Goal: Task Accomplishment & Management: Manage account settings

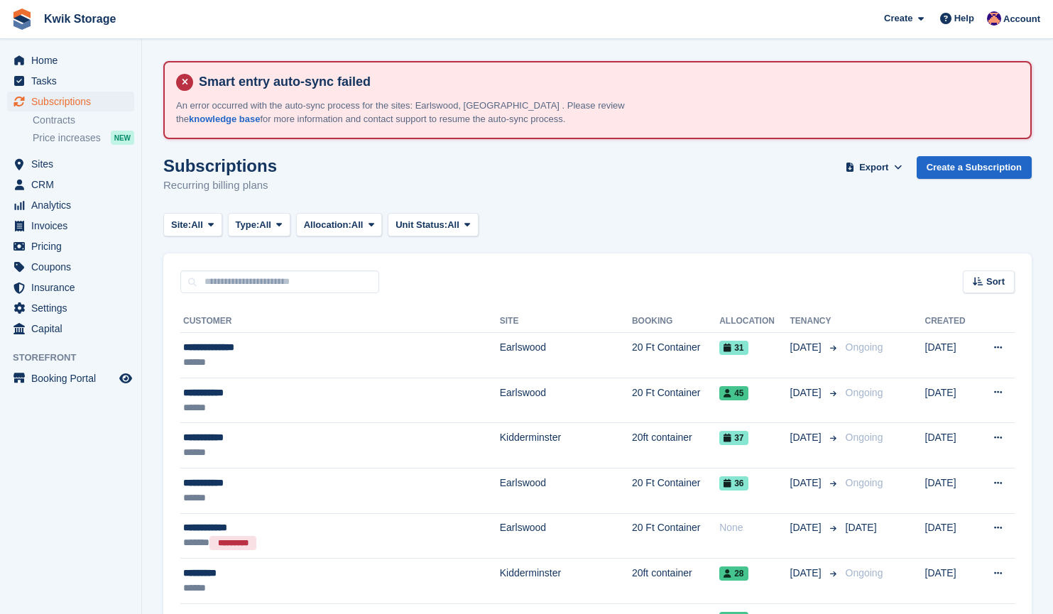
scroll to position [76, 0]
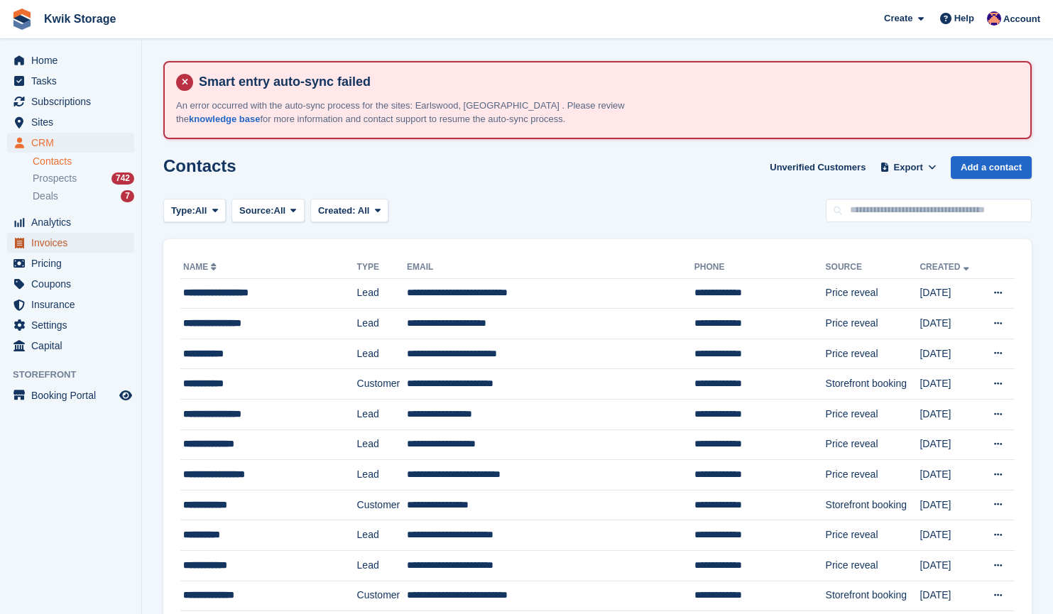
click at [77, 244] on span "Invoices" at bounding box center [73, 243] width 85 height 20
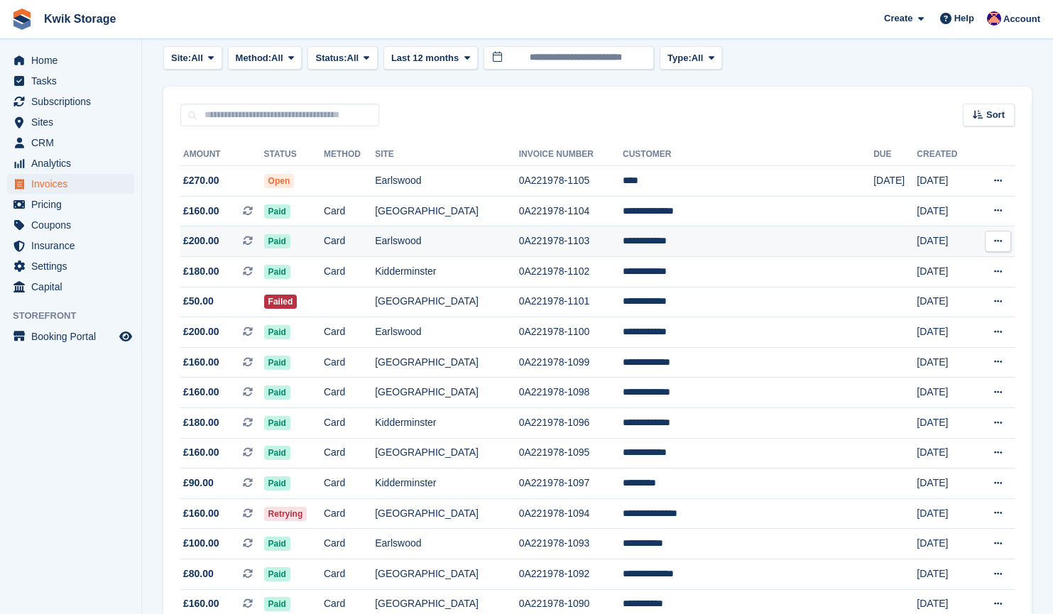
scroll to position [177, 0]
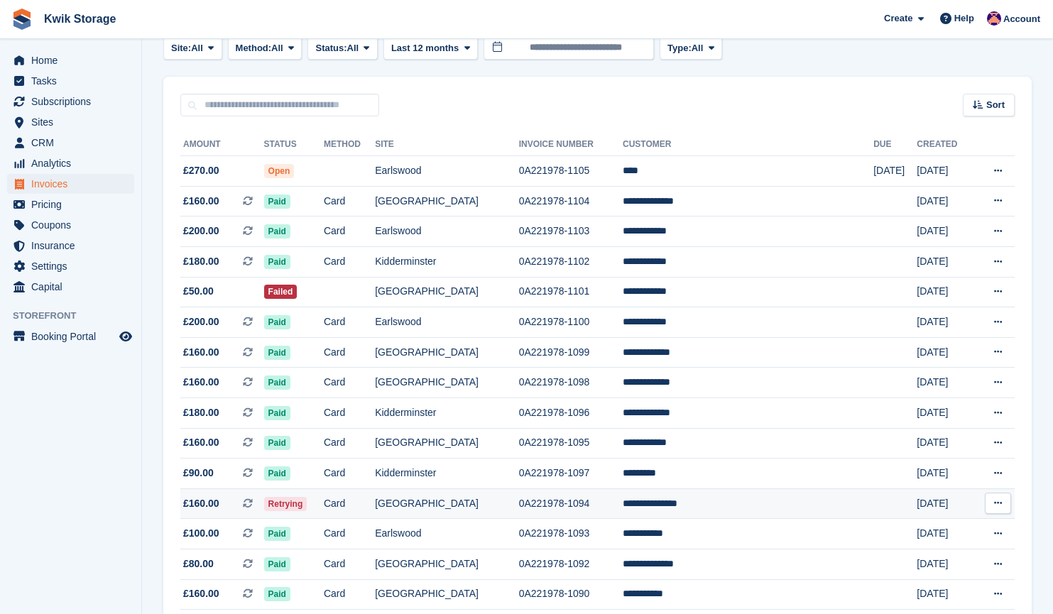
click at [623, 506] on td "0A221978-1094" at bounding box center [571, 504] width 104 height 31
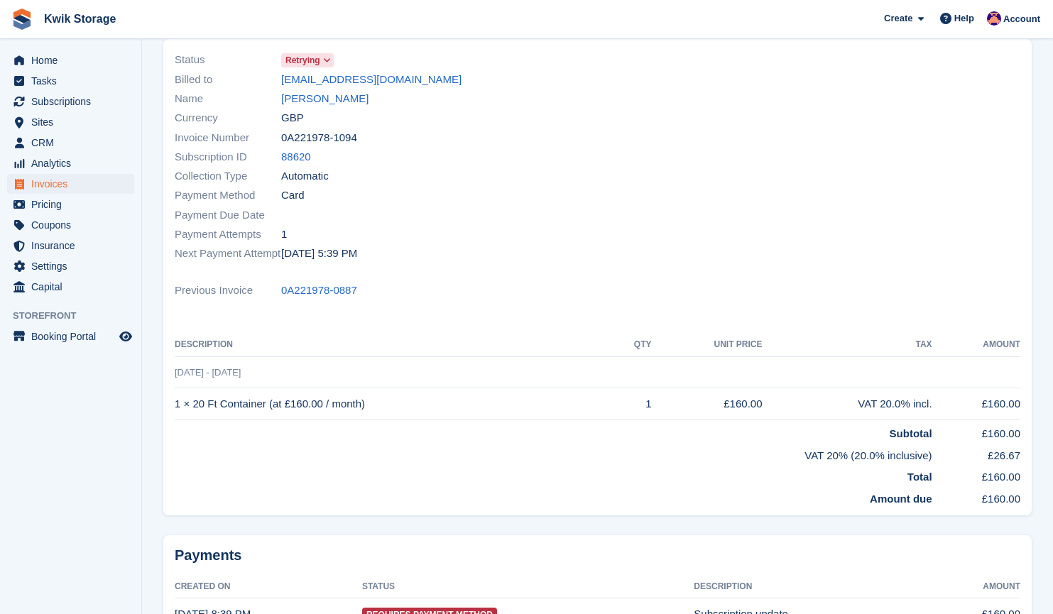
scroll to position [202, 0]
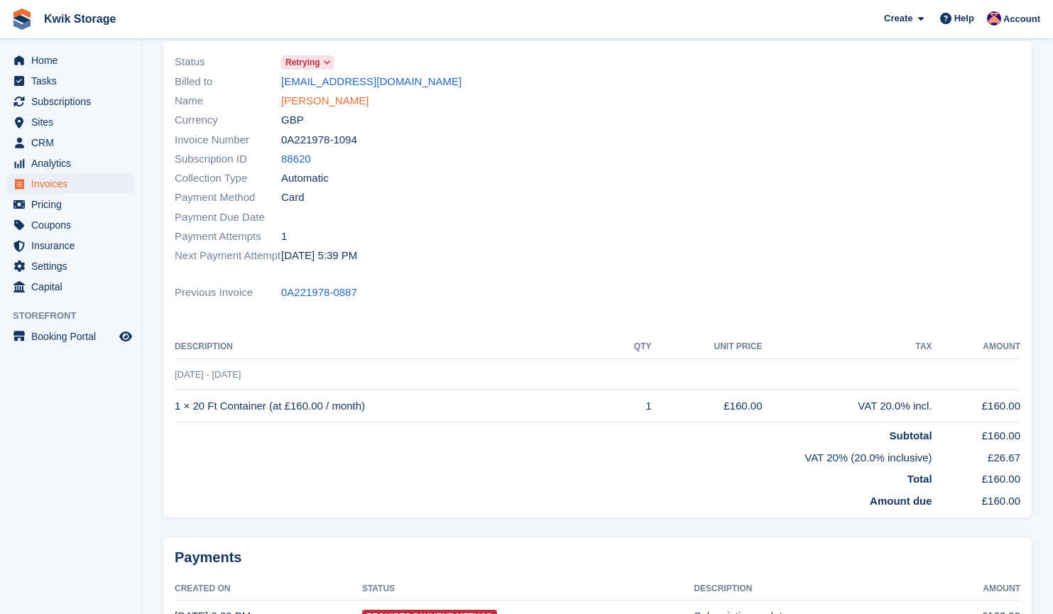
click at [308, 99] on link "[PERSON_NAME]" at bounding box center [324, 101] width 87 height 16
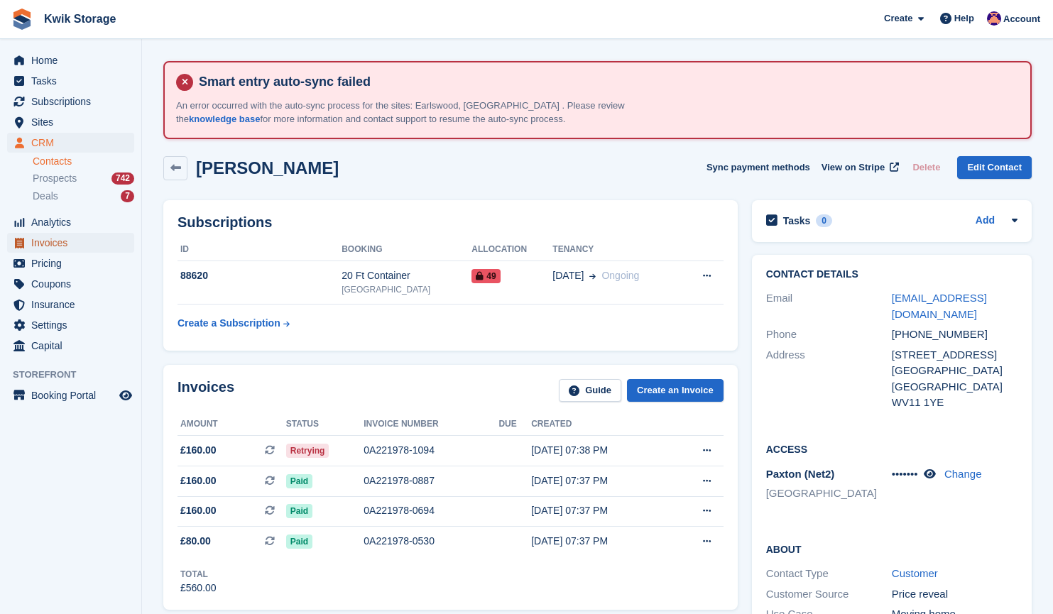
click at [109, 237] on span "Invoices" at bounding box center [73, 243] width 85 height 20
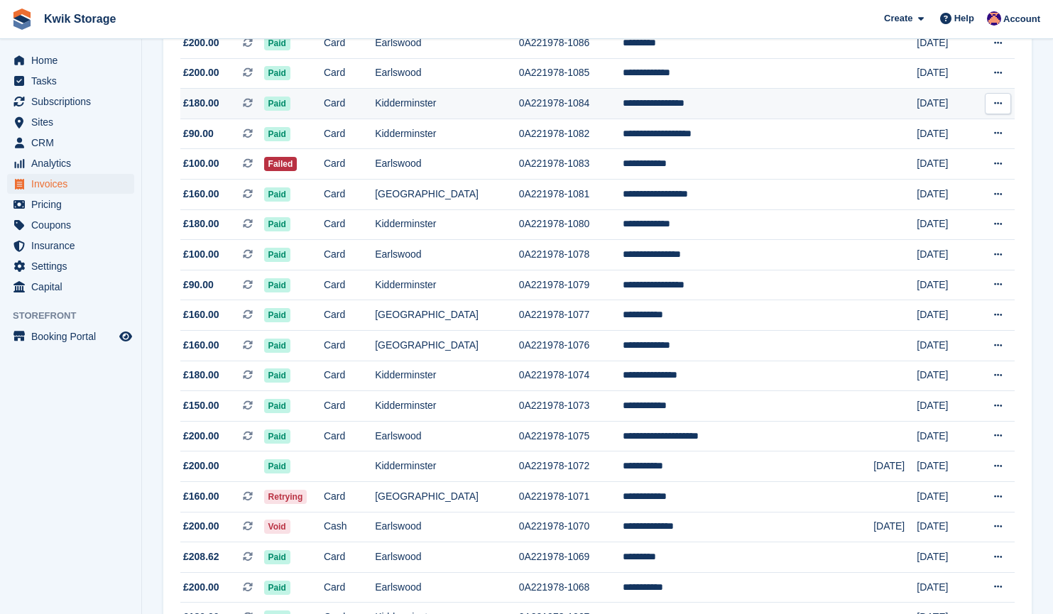
scroll to position [911, 0]
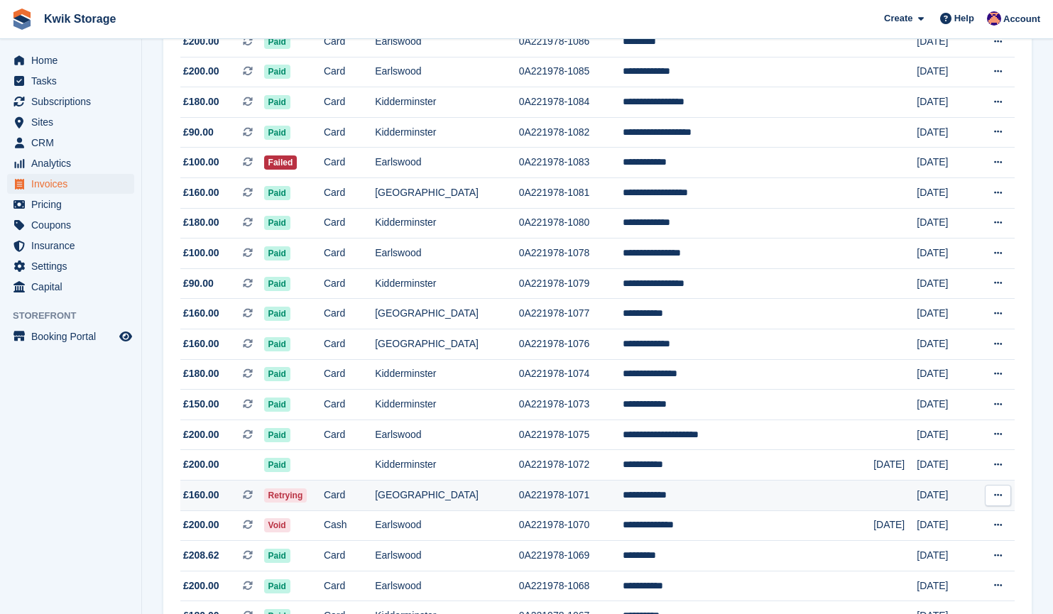
click at [681, 491] on td "**********" at bounding box center [748, 495] width 251 height 31
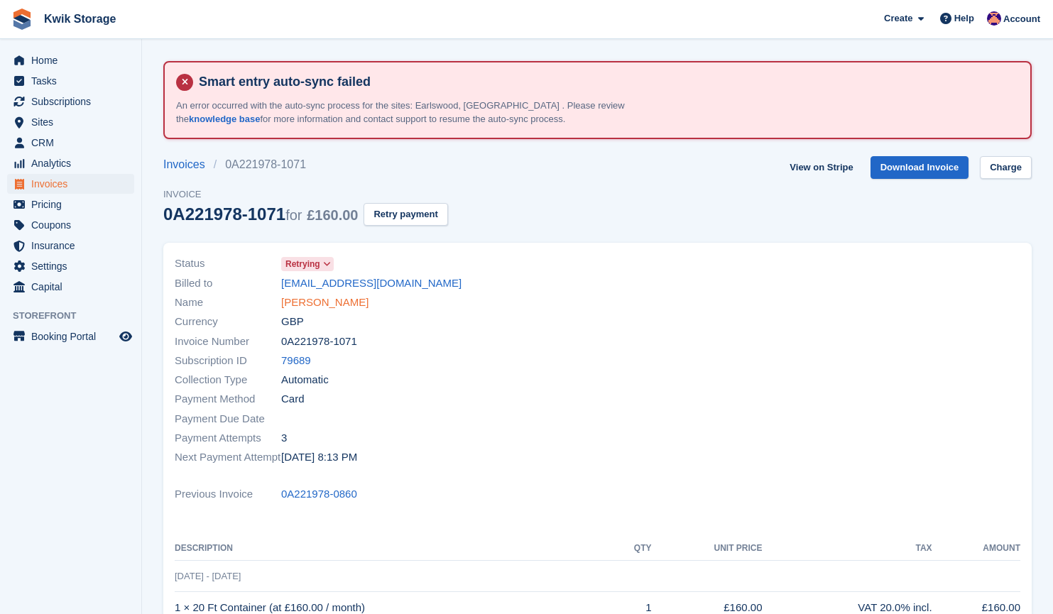
click at [322, 296] on link "Jason Isaarq" at bounding box center [324, 303] width 87 height 16
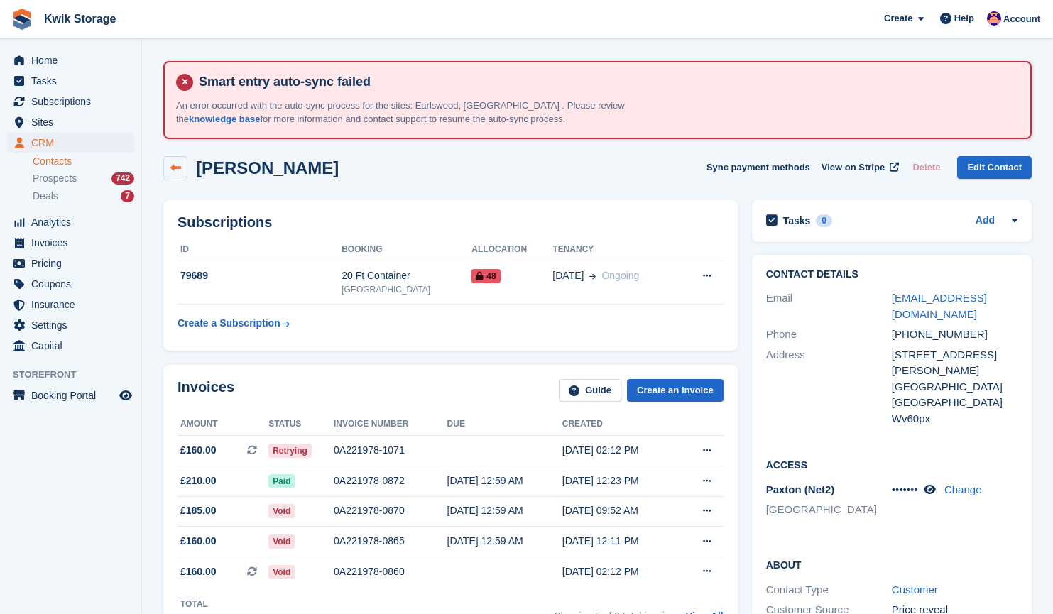
click at [168, 168] on link at bounding box center [175, 168] width 24 height 24
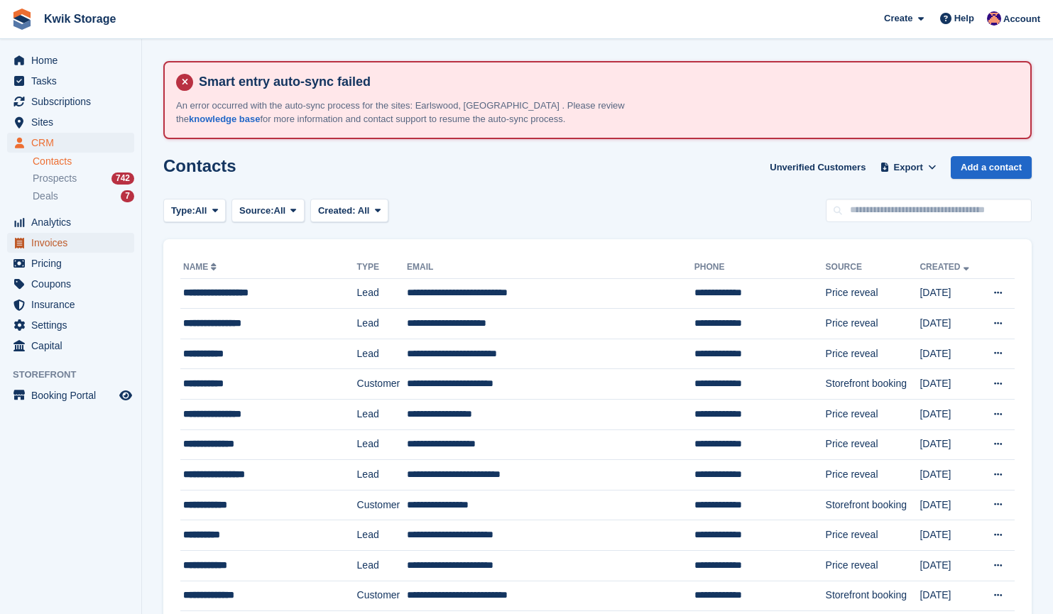
click at [88, 242] on span "Invoices" at bounding box center [73, 243] width 85 height 20
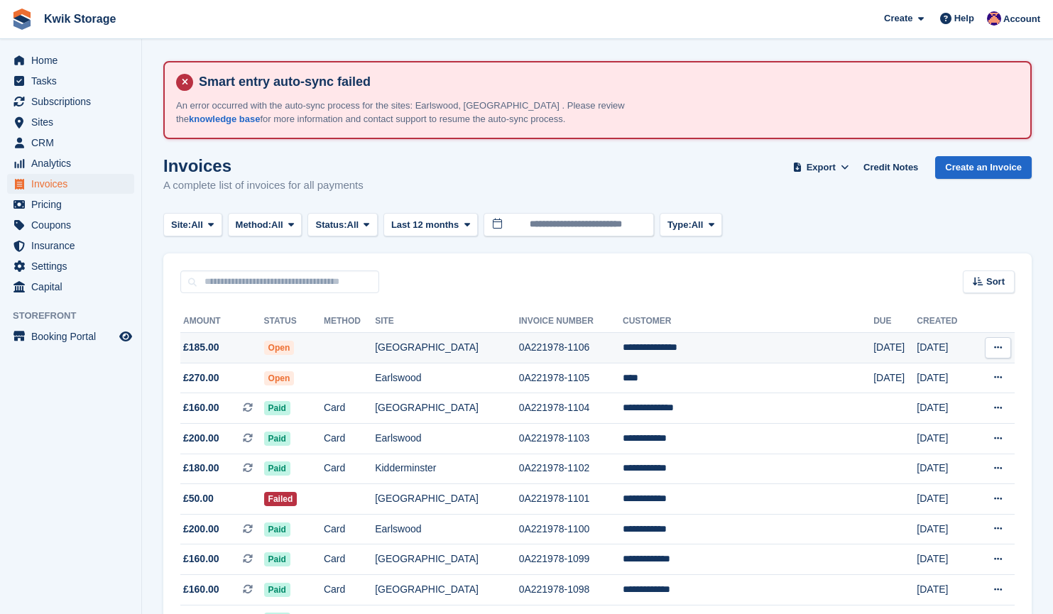
click at [485, 356] on td "[GEOGRAPHIC_DATA]" at bounding box center [447, 348] width 144 height 31
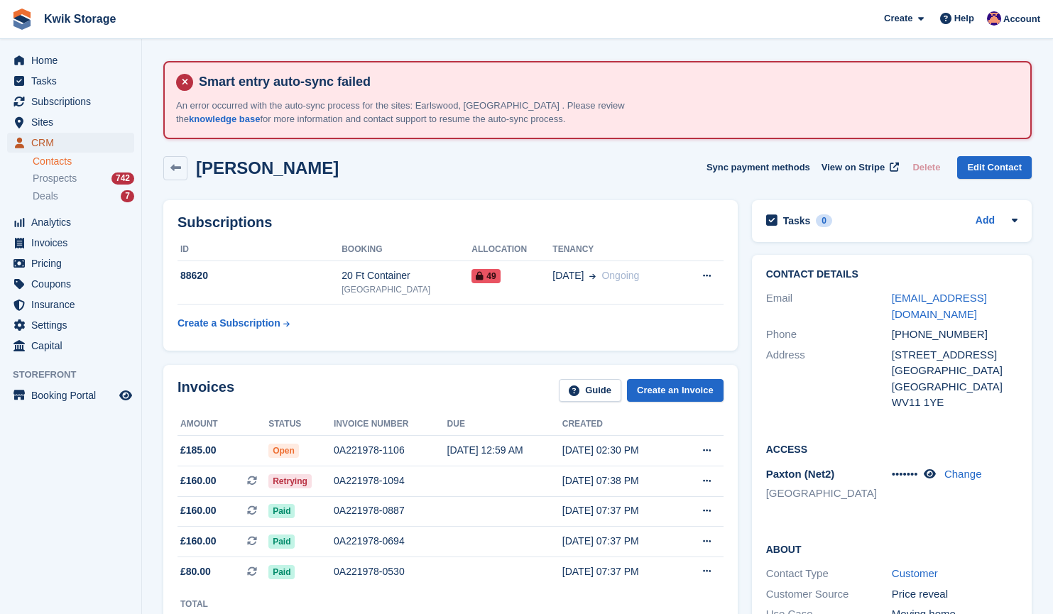
click at [102, 142] on span "CRM" at bounding box center [73, 143] width 85 height 20
